Goal: Transaction & Acquisition: Purchase product/service

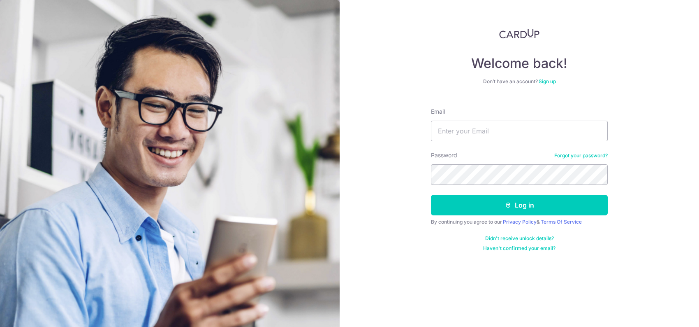
type input "weili2chen@gmail.com"
click at [431, 195] on button "Log in" at bounding box center [519, 205] width 177 height 21
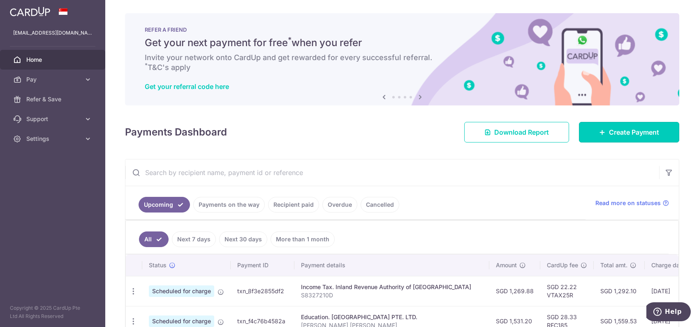
drag, startPoint x: 646, startPoint y: 129, endPoint x: 565, endPoint y: 147, distance: 82.5
click at [646, 129] on span "Create Payment" at bounding box center [634, 132] width 50 height 10
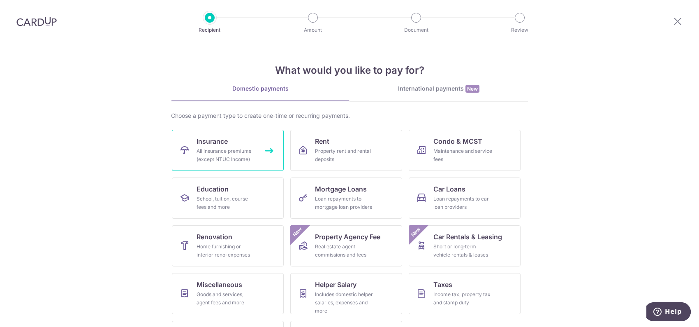
click at [249, 150] on div "All insurance premiums (except NTUC Income)" at bounding box center [226, 155] width 59 height 16
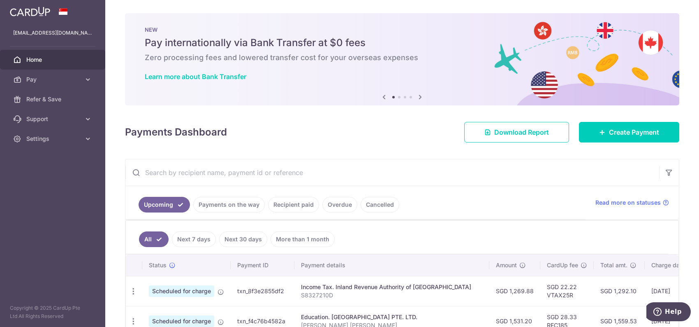
drag, startPoint x: 337, startPoint y: 46, endPoint x: 362, endPoint y: 46, distance: 24.3
click at [337, 46] on h5 "Pay internationally via Bank Transfer at $0 fees" at bounding box center [402, 42] width 515 height 13
click at [417, 95] on icon at bounding box center [420, 97] width 10 height 10
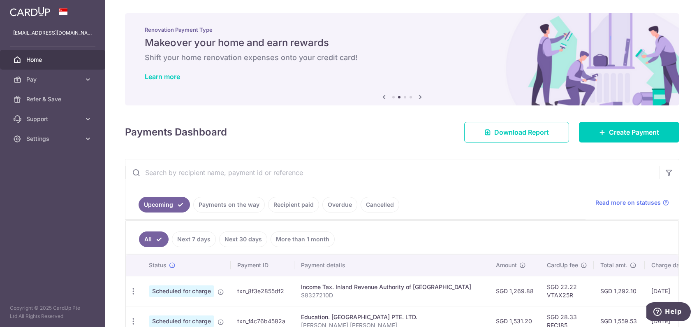
click at [417, 95] on icon at bounding box center [420, 97] width 10 height 10
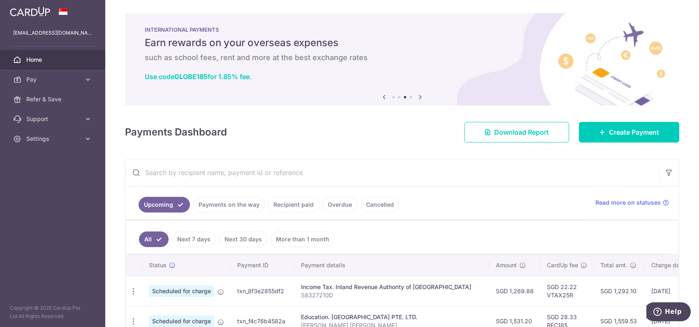
click at [417, 95] on icon at bounding box center [420, 97] width 10 height 10
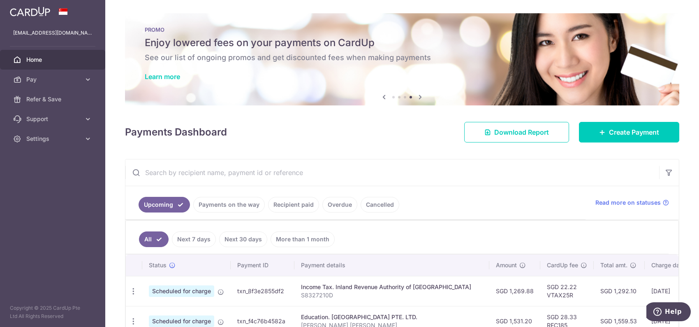
click at [417, 95] on icon at bounding box center [420, 97] width 10 height 10
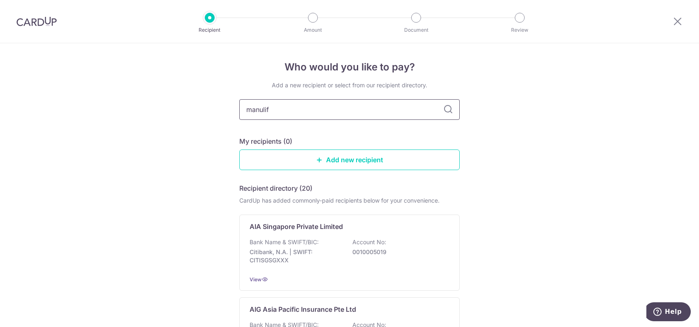
type input "manulife"
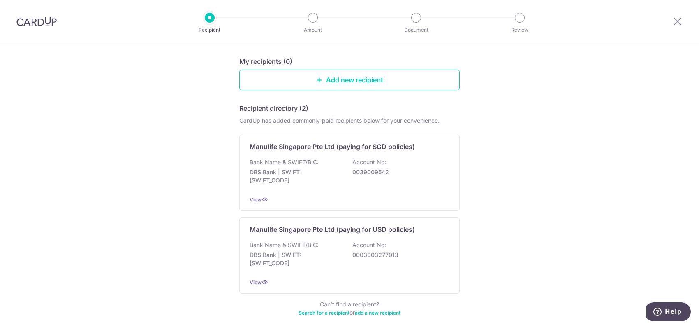
scroll to position [82, 0]
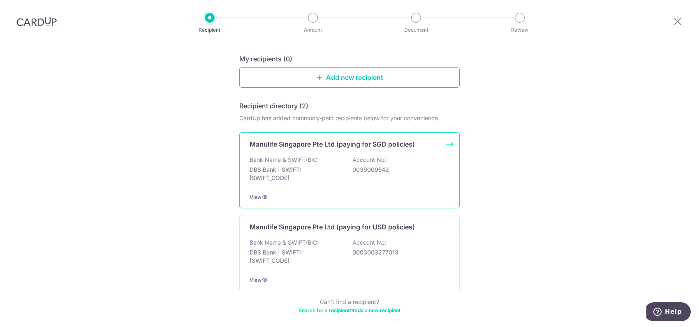
drag, startPoint x: 374, startPoint y: 227, endPoint x: 399, endPoint y: 184, distance: 49.9
click at [374, 227] on p "Manulife Singapore Pte Ltd (paying for USD policies)" at bounding box center [332, 227] width 165 height 10
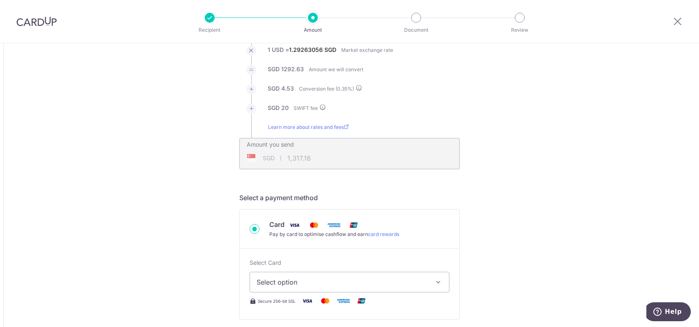
scroll to position [123, 0]
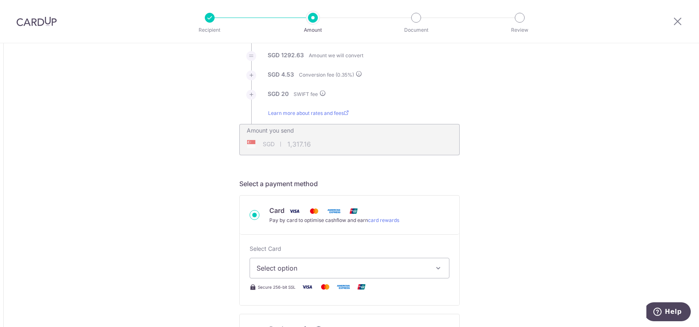
click at [338, 146] on div "SGD 1,317.16 1317.16" at bounding box center [297, 143] width 114 height 19
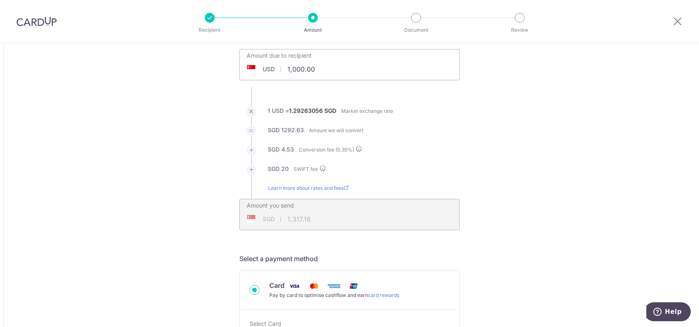
scroll to position [0, 0]
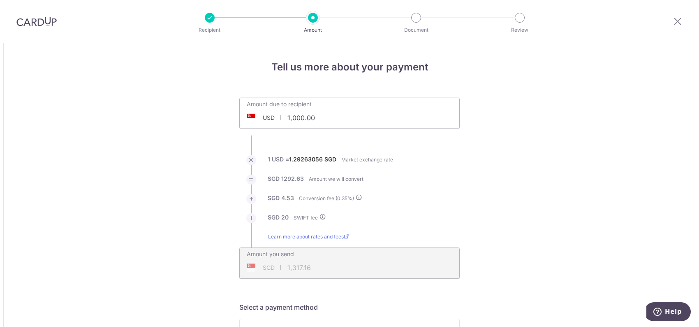
drag, startPoint x: 333, startPoint y: 115, endPoint x: 284, endPoint y: 118, distance: 49.4
click at [284, 118] on input "1,000.00" at bounding box center [303, 117] width 127 height 19
click at [451, 195] on li "SGD 4.53 Conversion fee ( 0.35 %)" at bounding box center [349, 203] width 220 height 19
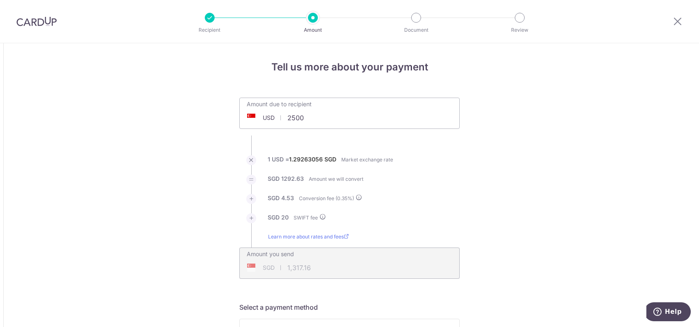
type input "2,500.00"
type input "3,263.08"
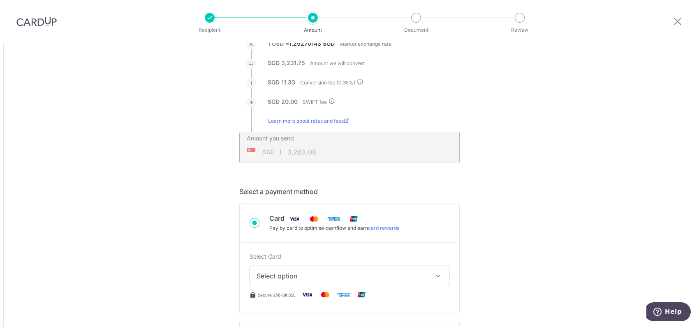
scroll to position [165, 0]
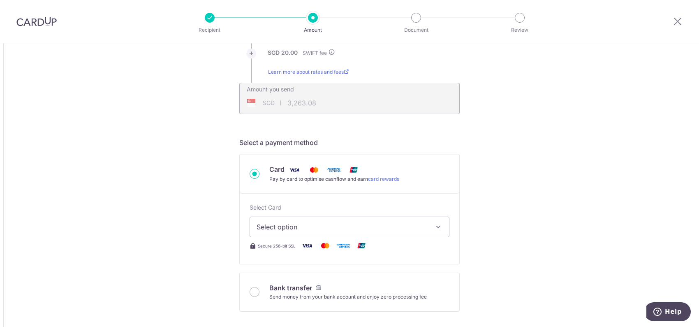
click at [381, 227] on span "Select option" at bounding box center [342, 227] width 171 height 10
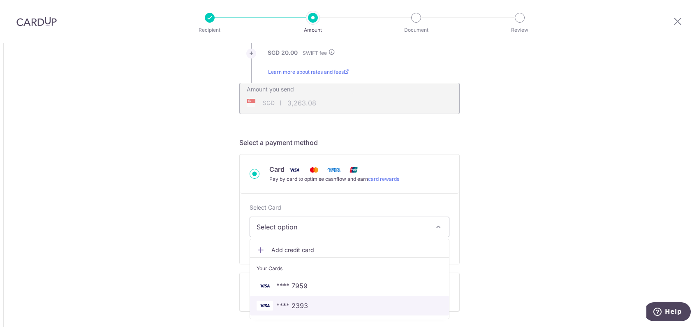
click at [339, 303] on span "**** 2393" at bounding box center [350, 305] width 186 height 10
type input "2,500.00"
type input "3,263.02"
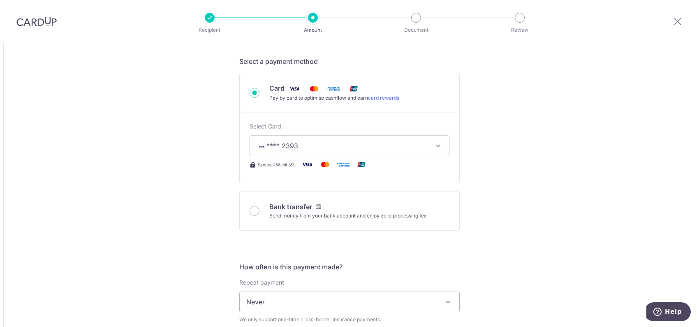
scroll to position [247, 0]
click at [541, 251] on div "Tell us more about your payment Amount due to recipient USD 2,500.00 2500 1 USD…" at bounding box center [349, 291] width 699 height 990
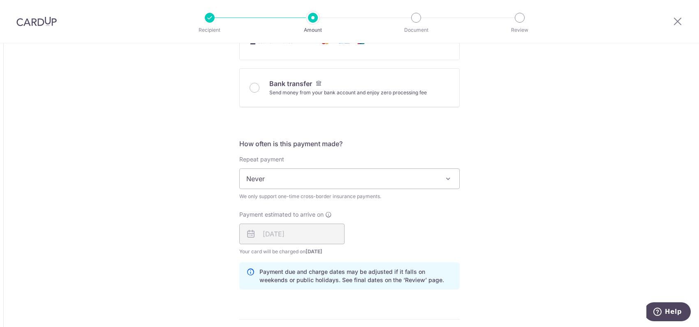
scroll to position [370, 0]
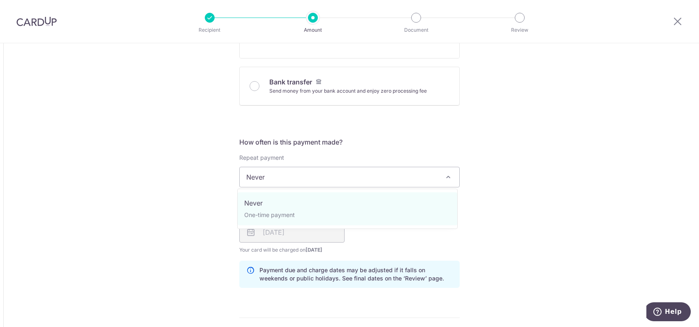
click at [417, 172] on span "Never" at bounding box center [350, 177] width 220 height 20
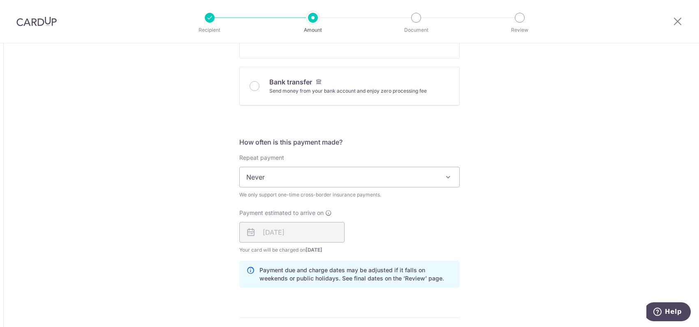
click at [503, 213] on div "Tell us more about your payment Amount due to recipient USD 2,500.00 2500 1 USD…" at bounding box center [349, 168] width 699 height 990
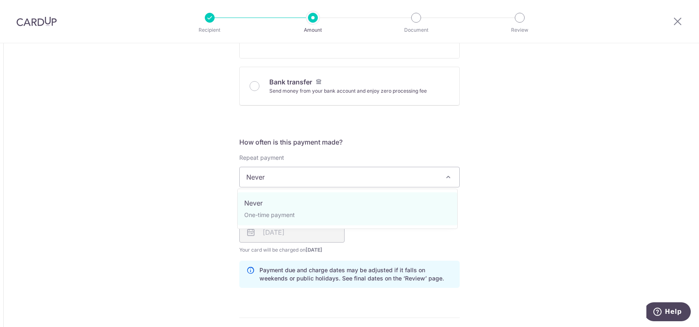
click at [444, 179] on span at bounding box center [448, 177] width 10 height 10
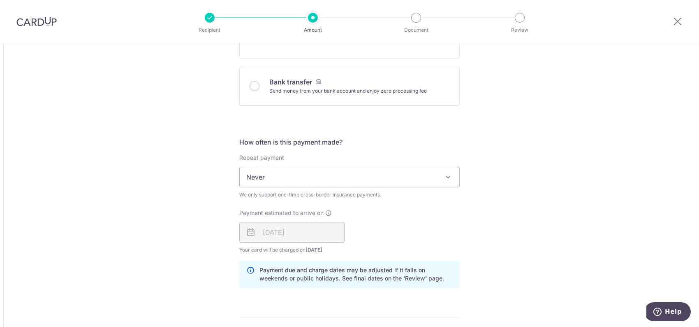
click at [575, 211] on div "Tell us more about your payment Amount due to recipient USD 2,500.00 2500 1 USD…" at bounding box center [349, 168] width 699 height 990
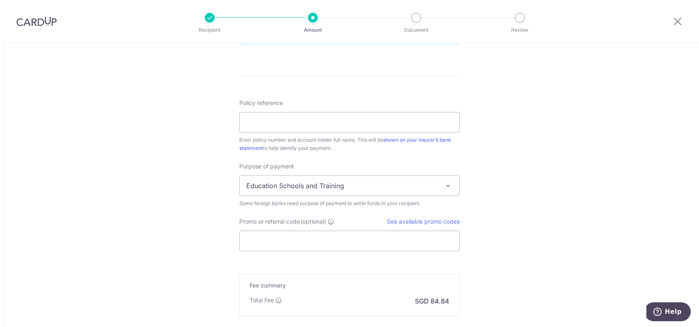
scroll to position [617, 0]
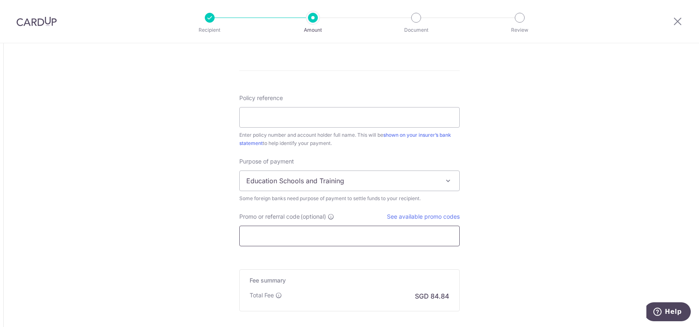
click at [340, 235] on input "Promo or referral code (optional)" at bounding box center [349, 235] width 220 height 21
paste input "2499650632"
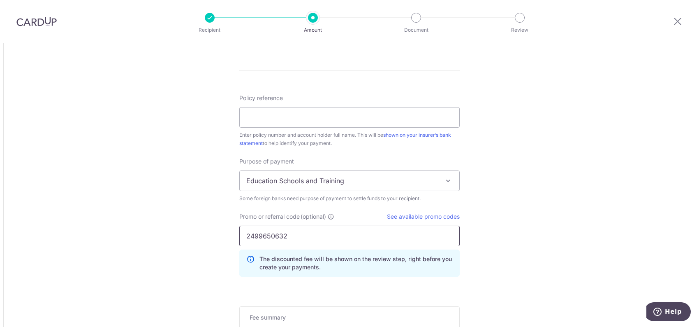
type input "2499650632"
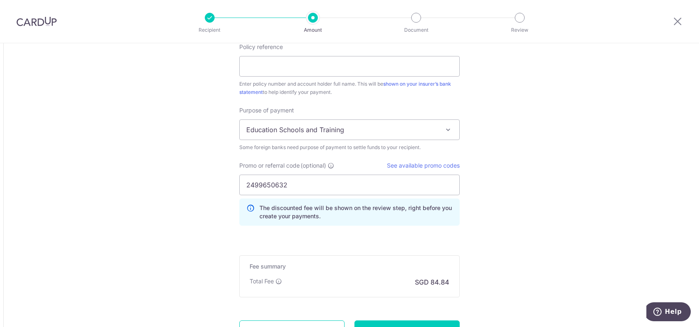
scroll to position [742, 0]
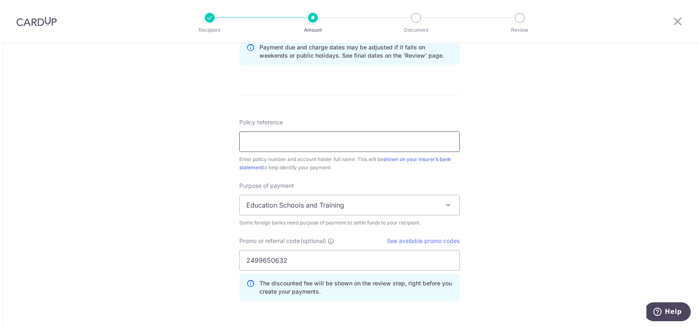
scroll to position [578, 0]
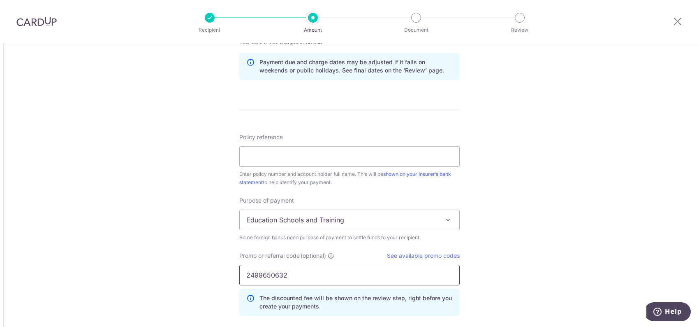
drag, startPoint x: 293, startPoint y: 276, endPoint x: 216, endPoint y: 276, distance: 76.9
click at [294, 158] on input "Policy reference" at bounding box center [349, 156] width 220 height 21
paste input "2499650632"
type input "2499650632"
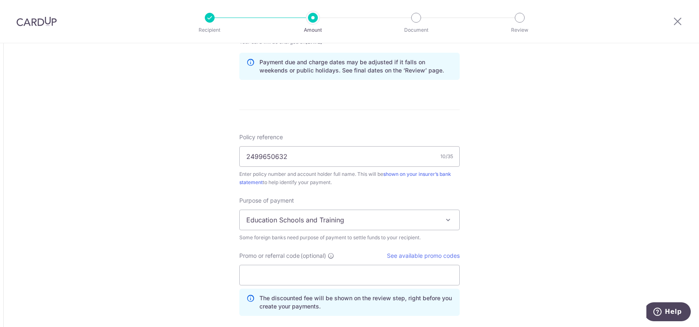
click at [295, 223] on span "Education Schools and Training" at bounding box center [350, 220] width 220 height 20
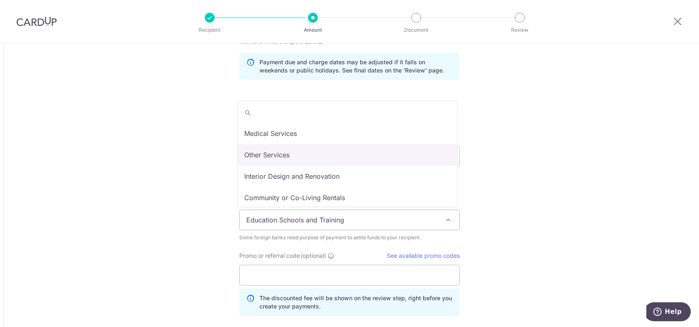
scroll to position [67, 0]
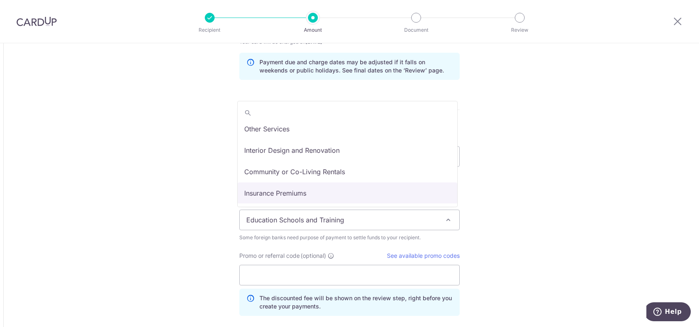
select select "Insurance Premiums"
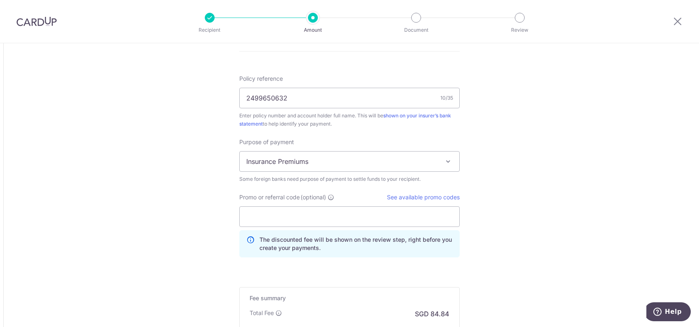
scroll to position [660, 0]
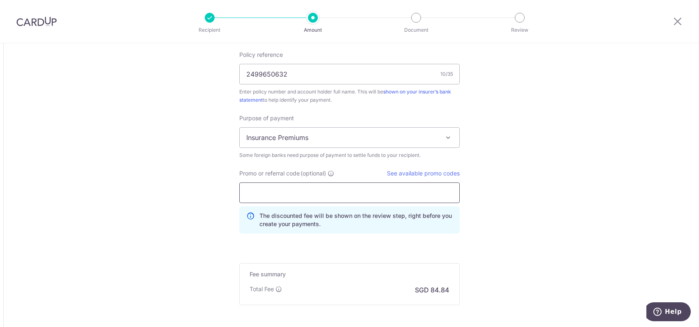
click at [380, 196] on input "Promo or referral code (optional)" at bounding box center [349, 192] width 220 height 21
paste input "GLOBE185"
type input "GLOBE185"
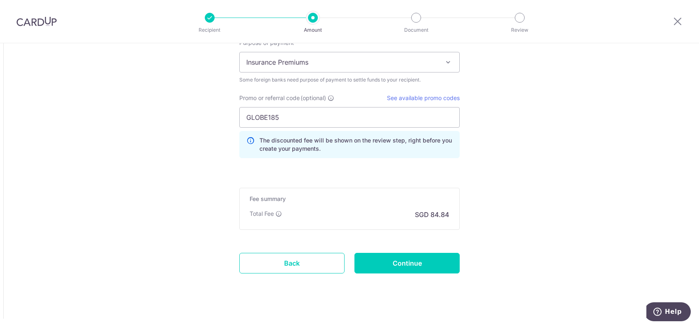
scroll to position [742, 0]
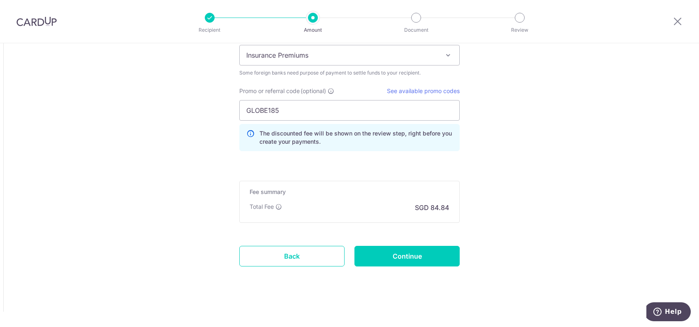
click at [444, 260] on input "Continue" at bounding box center [407, 256] width 105 height 21
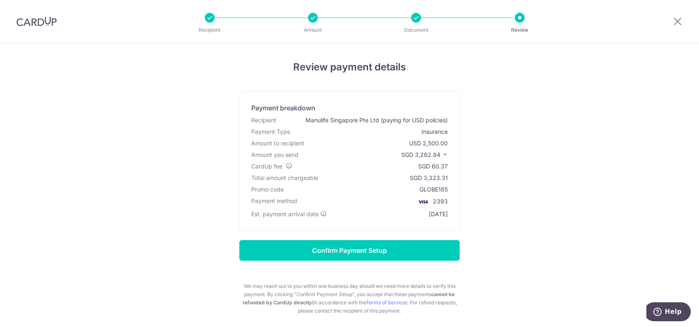
click at [442, 153] on icon at bounding box center [445, 154] width 6 height 6
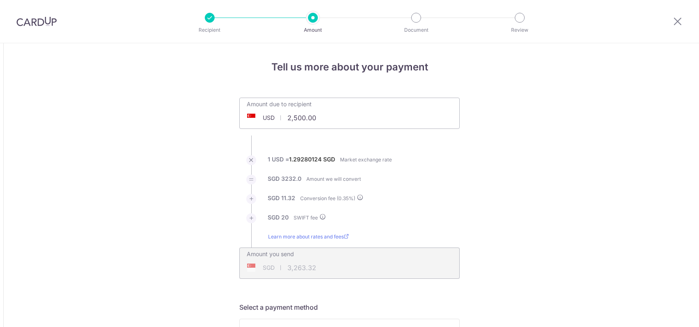
select select "Insurance Premiums"
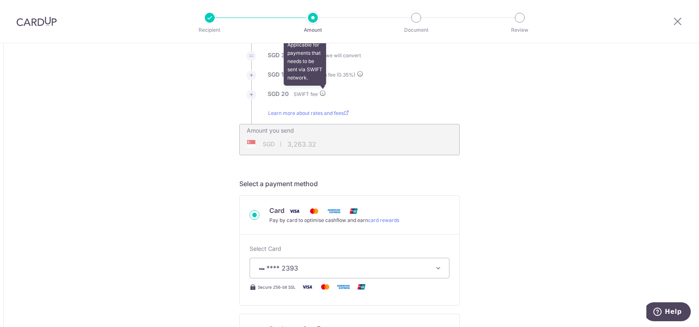
click at [322, 95] on icon at bounding box center [323, 93] width 7 height 7
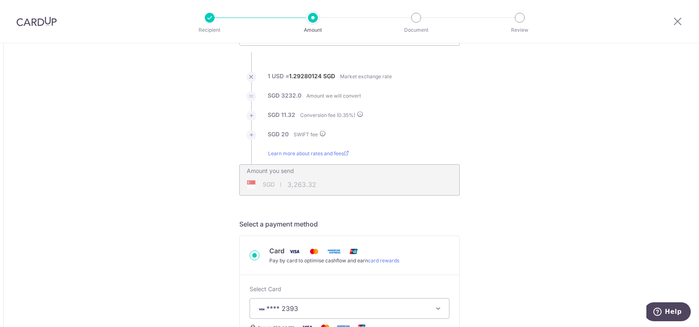
scroll to position [41, 0]
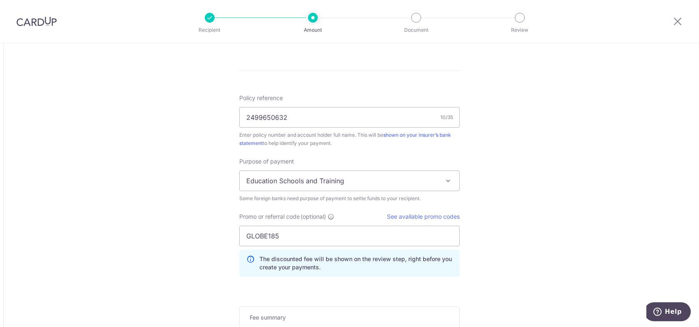
scroll to position [411, 0]
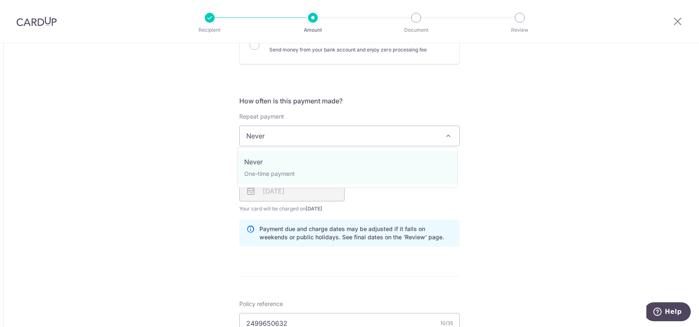
click at [455, 142] on span "Never" at bounding box center [350, 136] width 220 height 20
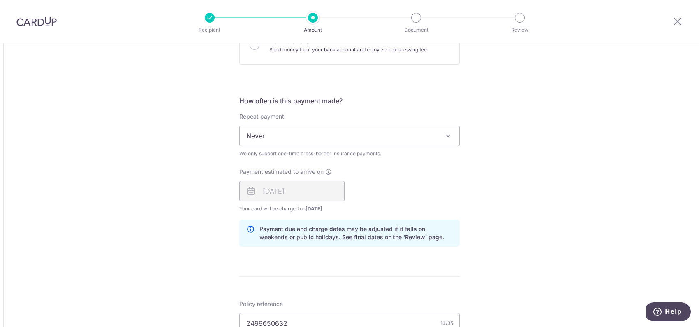
click at [520, 175] on div "Tell us more about your payment Amount due to recipient USD 2,500.00 2500 1 USD…" at bounding box center [349, 145] width 699 height 1027
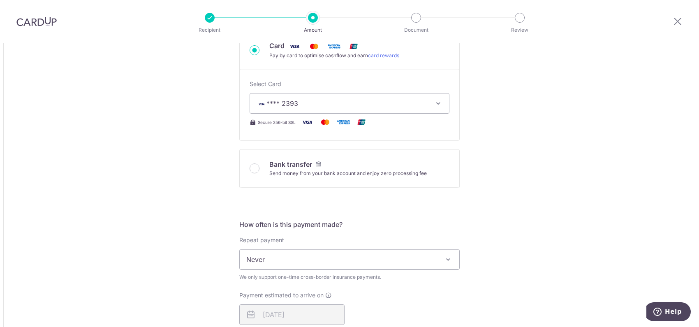
type input "2,500.00"
type input "3,263.46"
type input "2,500.00"
type input "3,264.40"
type input "2,500.00"
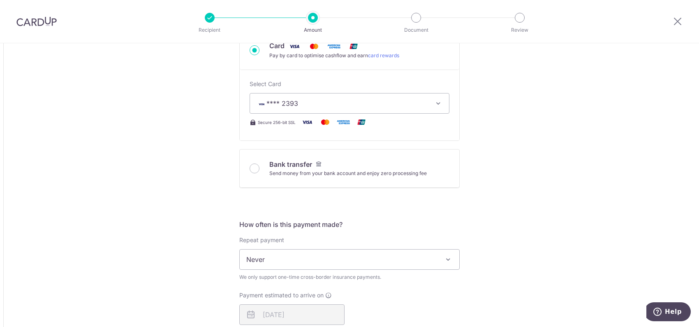
type input "3,264.41"
